Goal: Obtain resource: Obtain resource

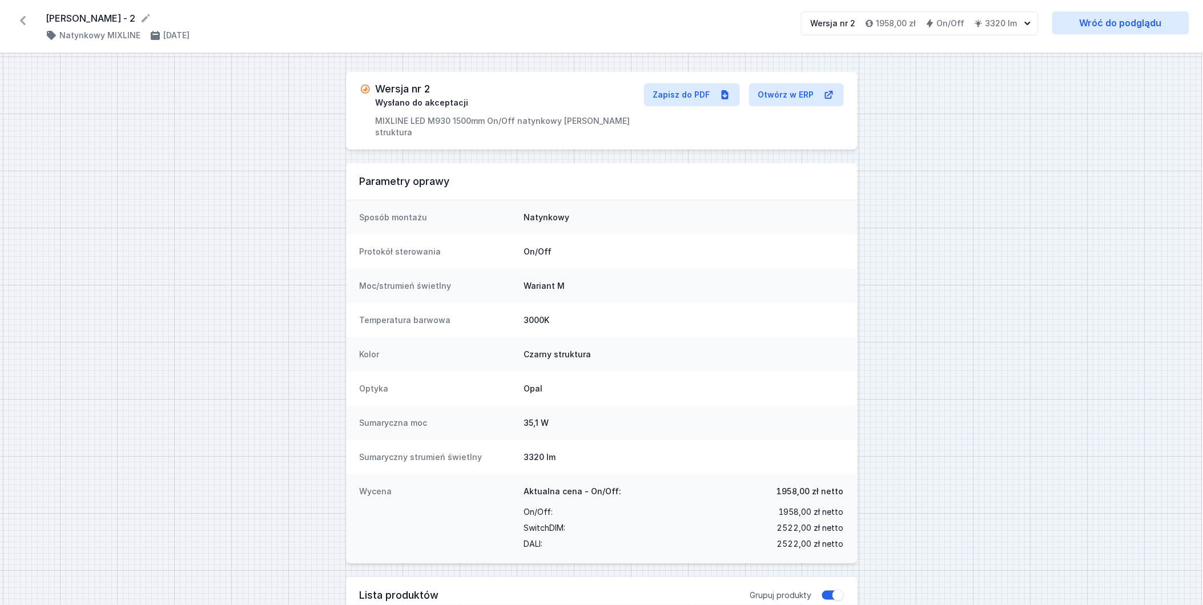
click at [21, 20] on icon at bounding box center [23, 20] width 6 height 9
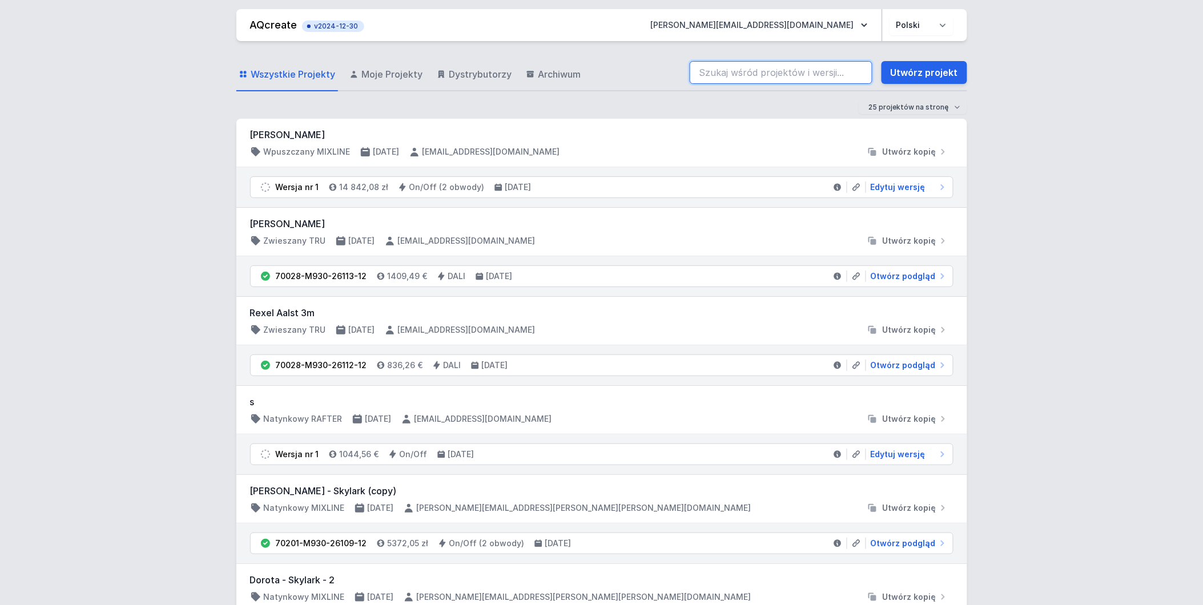
click at [791, 67] on input "search" at bounding box center [780, 72] width 183 height 23
paste input "71114-M930-25728-12"
click at [799, 74] on input "71114-M930-25728-12" at bounding box center [780, 72] width 183 height 23
click at [851, 76] on input "71114-M930-25728-1271114-M930-25728-12" at bounding box center [780, 72] width 183 height 23
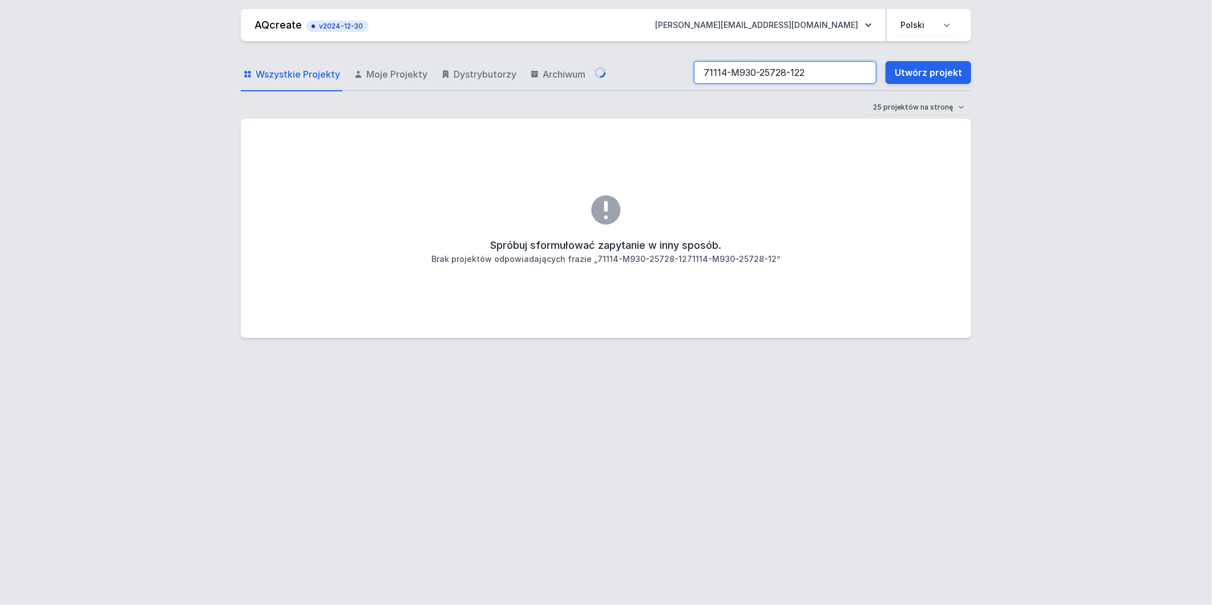
click at [851, 73] on input "71114-M930-25728-122" at bounding box center [785, 72] width 183 height 23
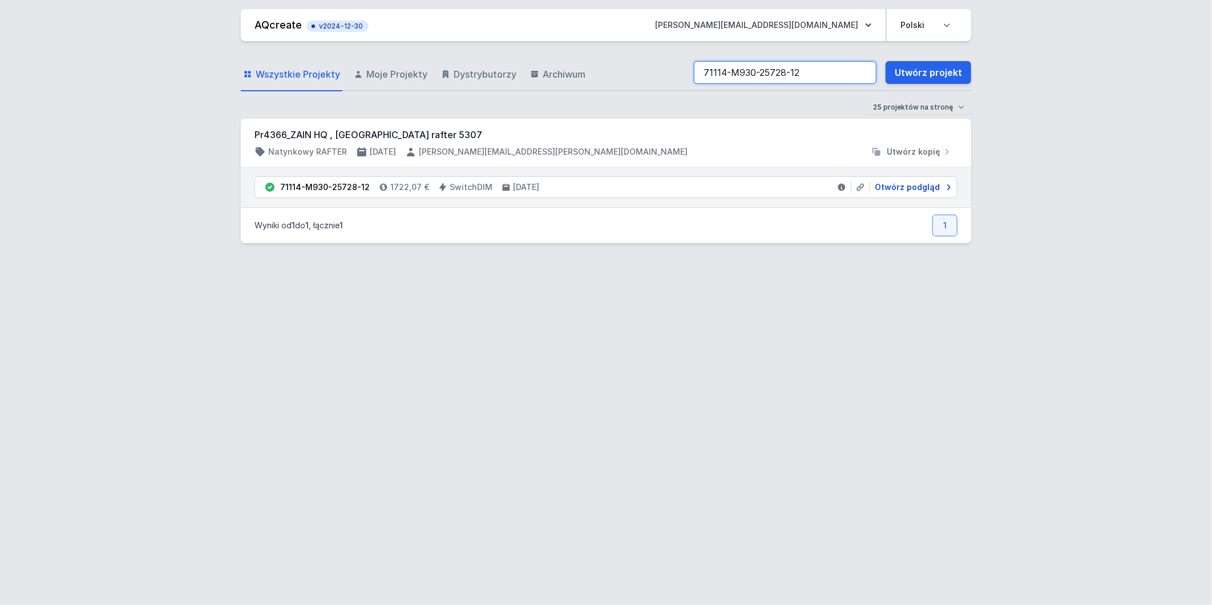
type input "71114-M930-25728-12"
click at [928, 187] on span "Otwórz podgląd" at bounding box center [907, 187] width 65 height 11
select select "M"
select select "3000"
select select "3"
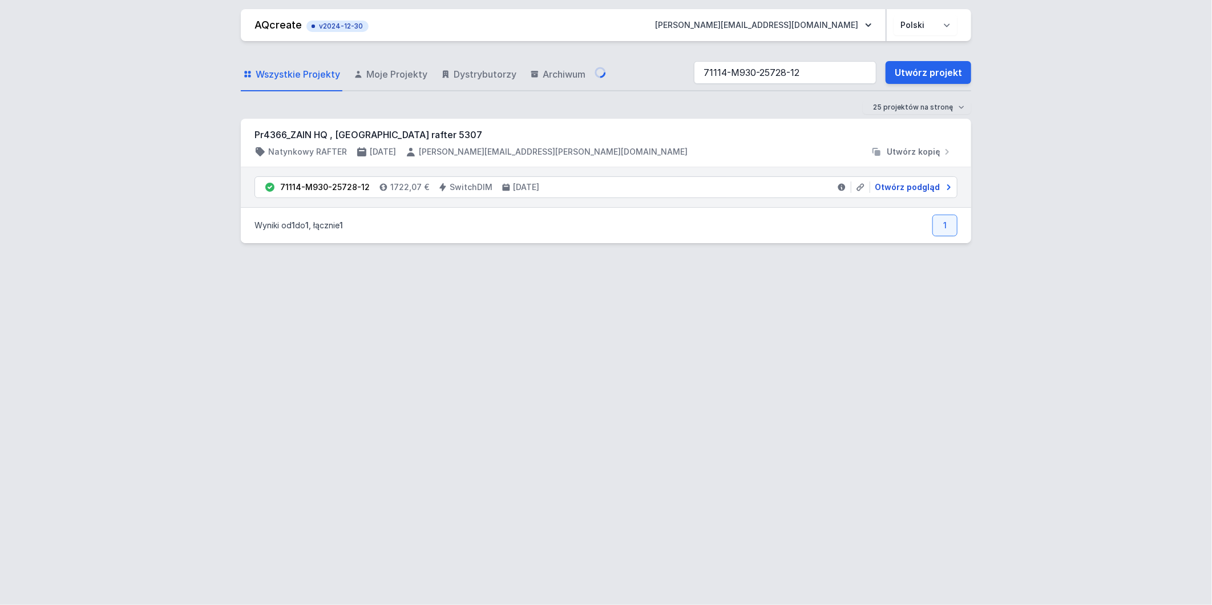
select select "2"
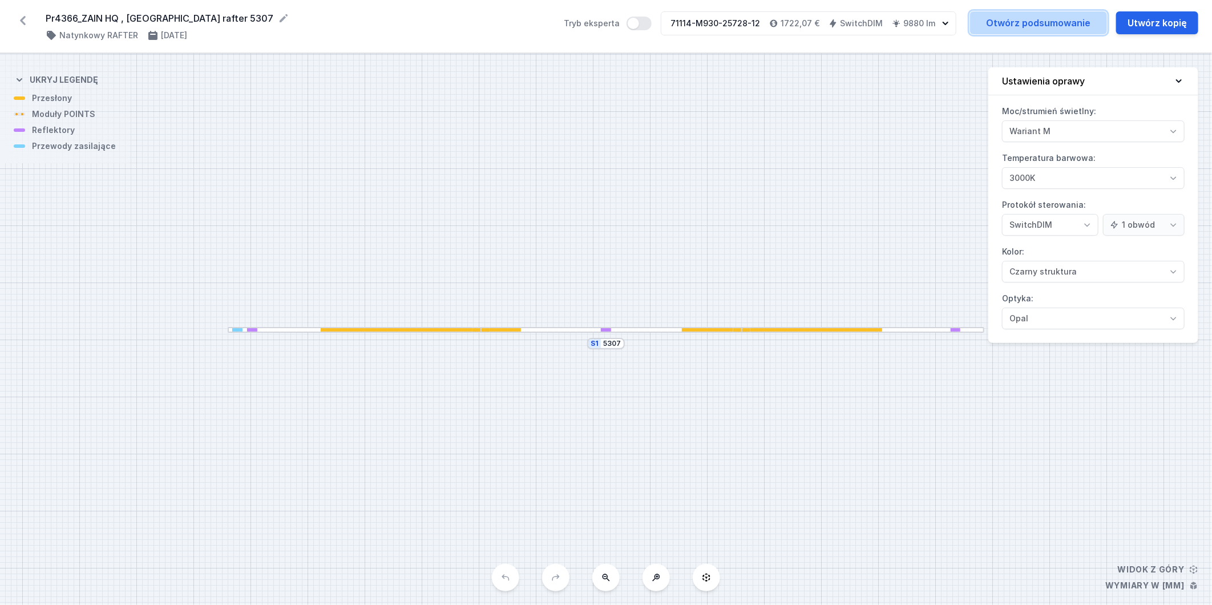
click at [1082, 25] on link "Otwórz podsumowanie" at bounding box center [1038, 22] width 137 height 23
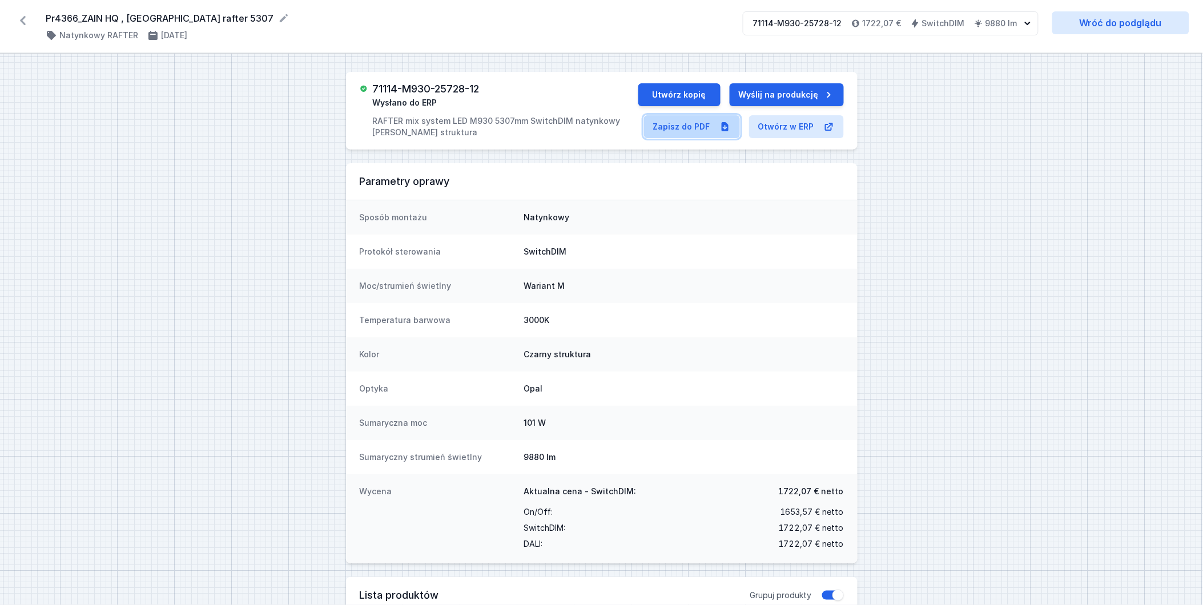
click at [716, 127] on link "Zapisz do PDF" at bounding box center [692, 126] width 96 height 23
